Goal: Task Accomplishment & Management: Manage account settings

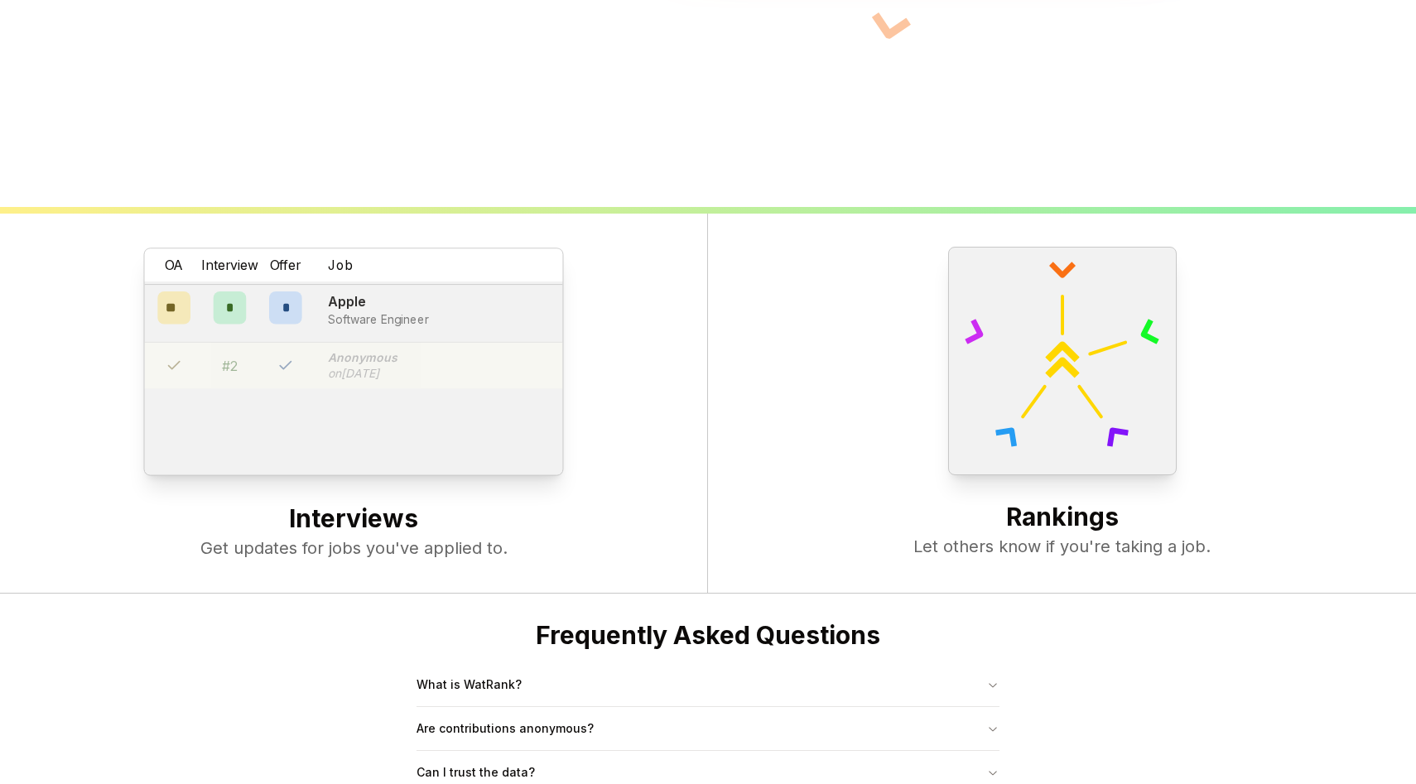
scroll to position [392, 0]
